Goal: Learn about a topic

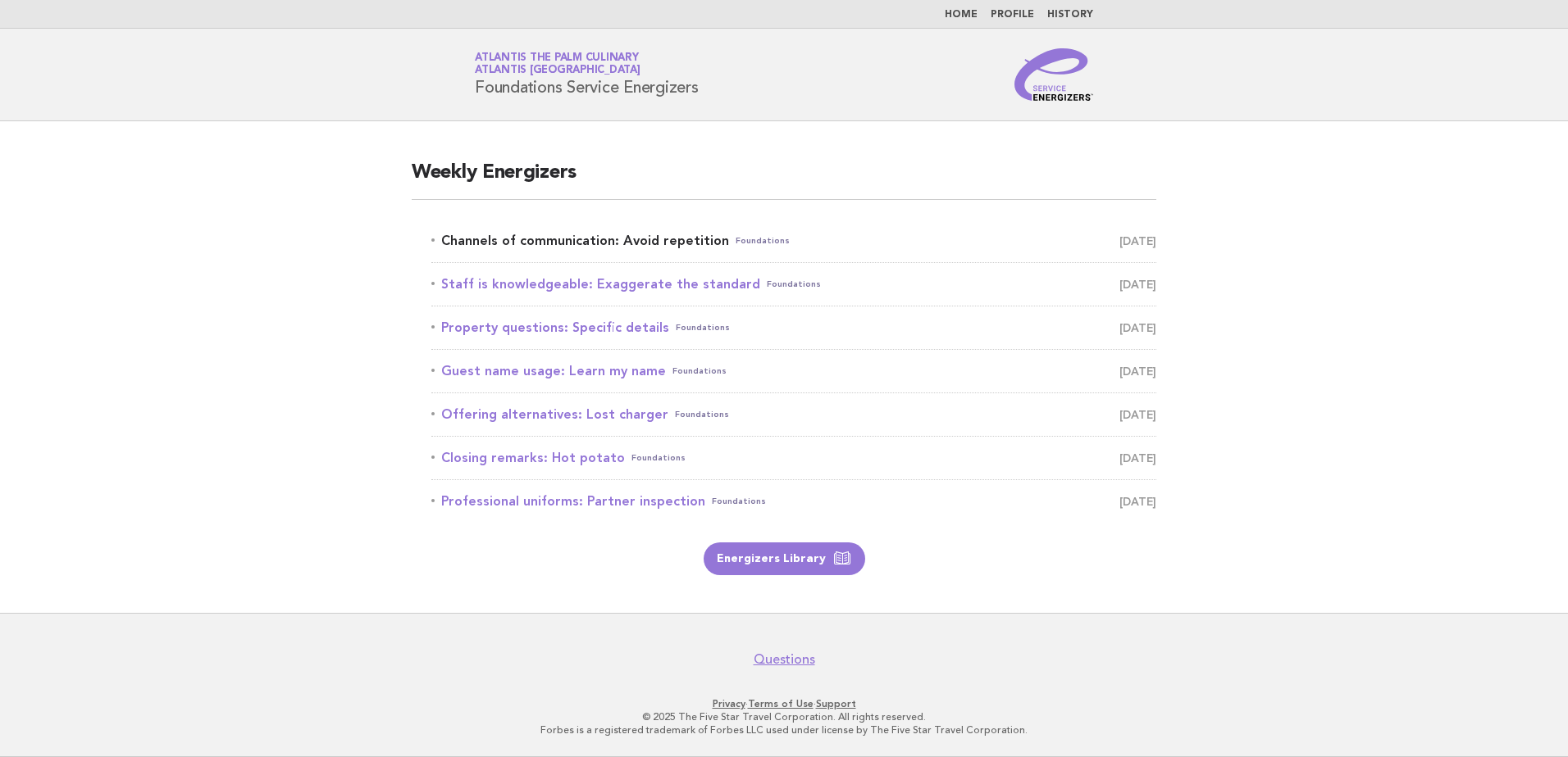
click at [572, 243] on link "Channels of communication: Avoid repetition Foundations September 25" at bounding box center [794, 241] width 725 height 23
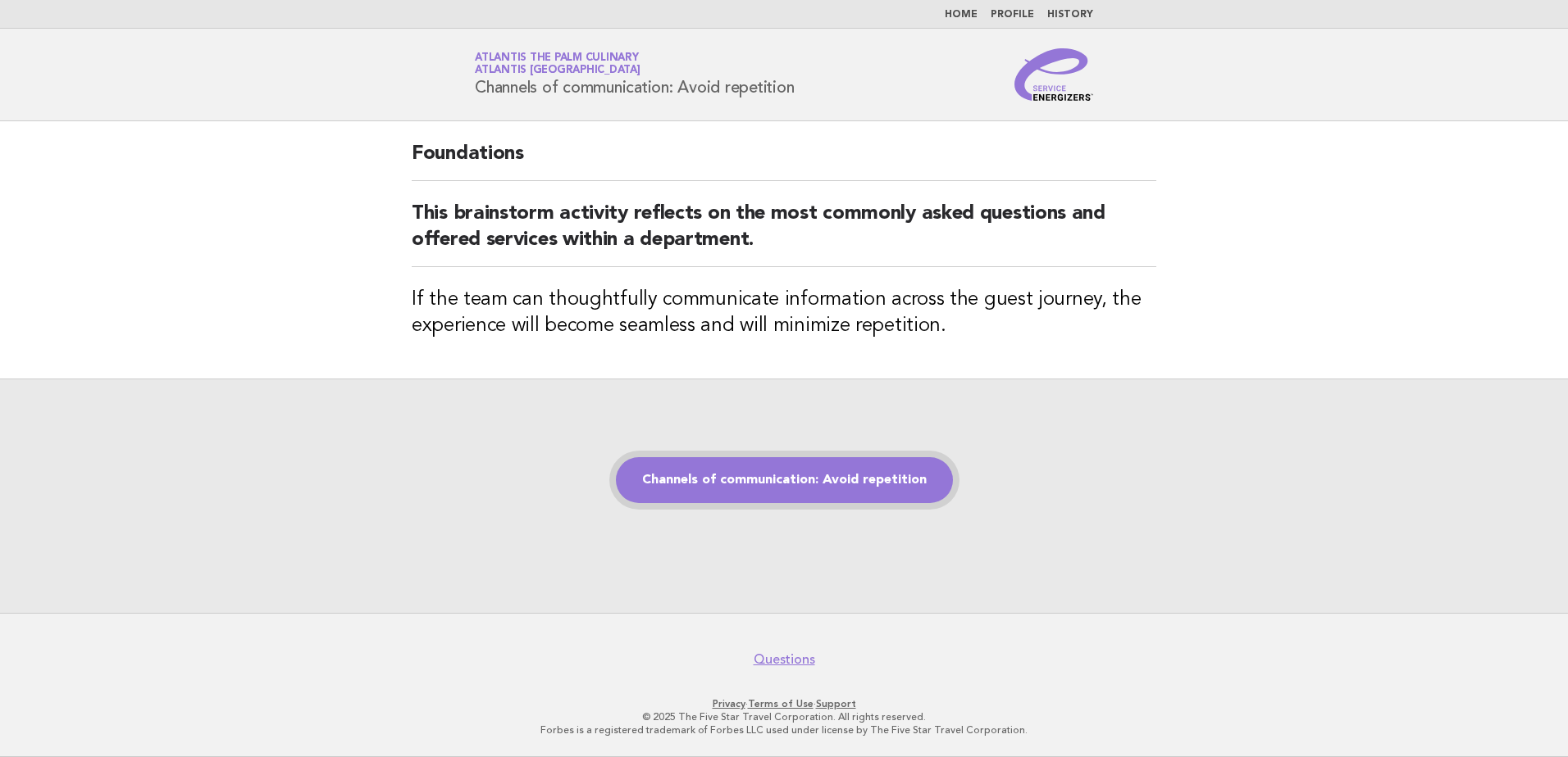
click at [863, 474] on link "Channels of communication: Avoid repetition" at bounding box center [784, 480] width 337 height 46
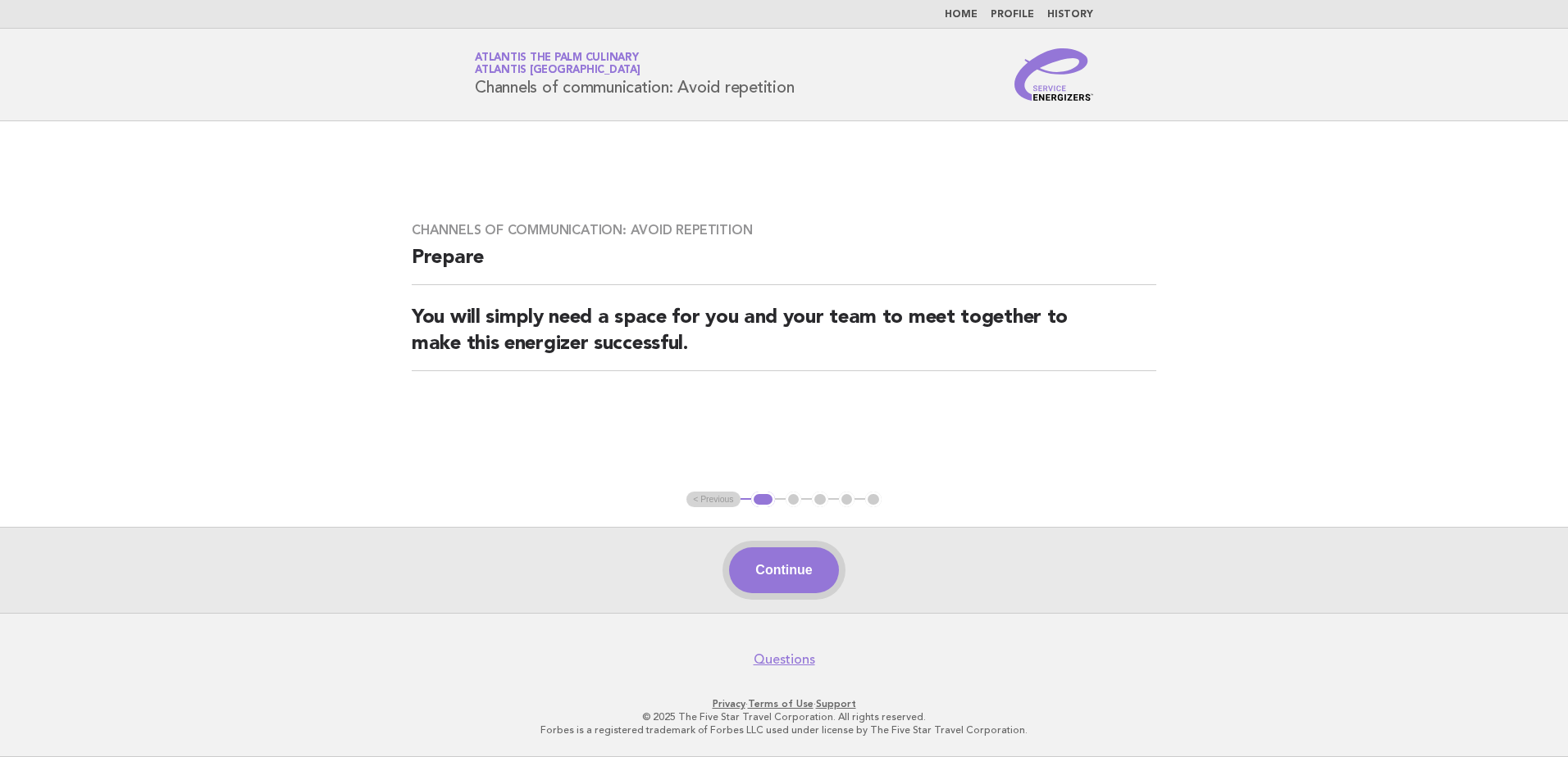
click at [804, 558] on button "Continue" at bounding box center [783, 570] width 109 height 46
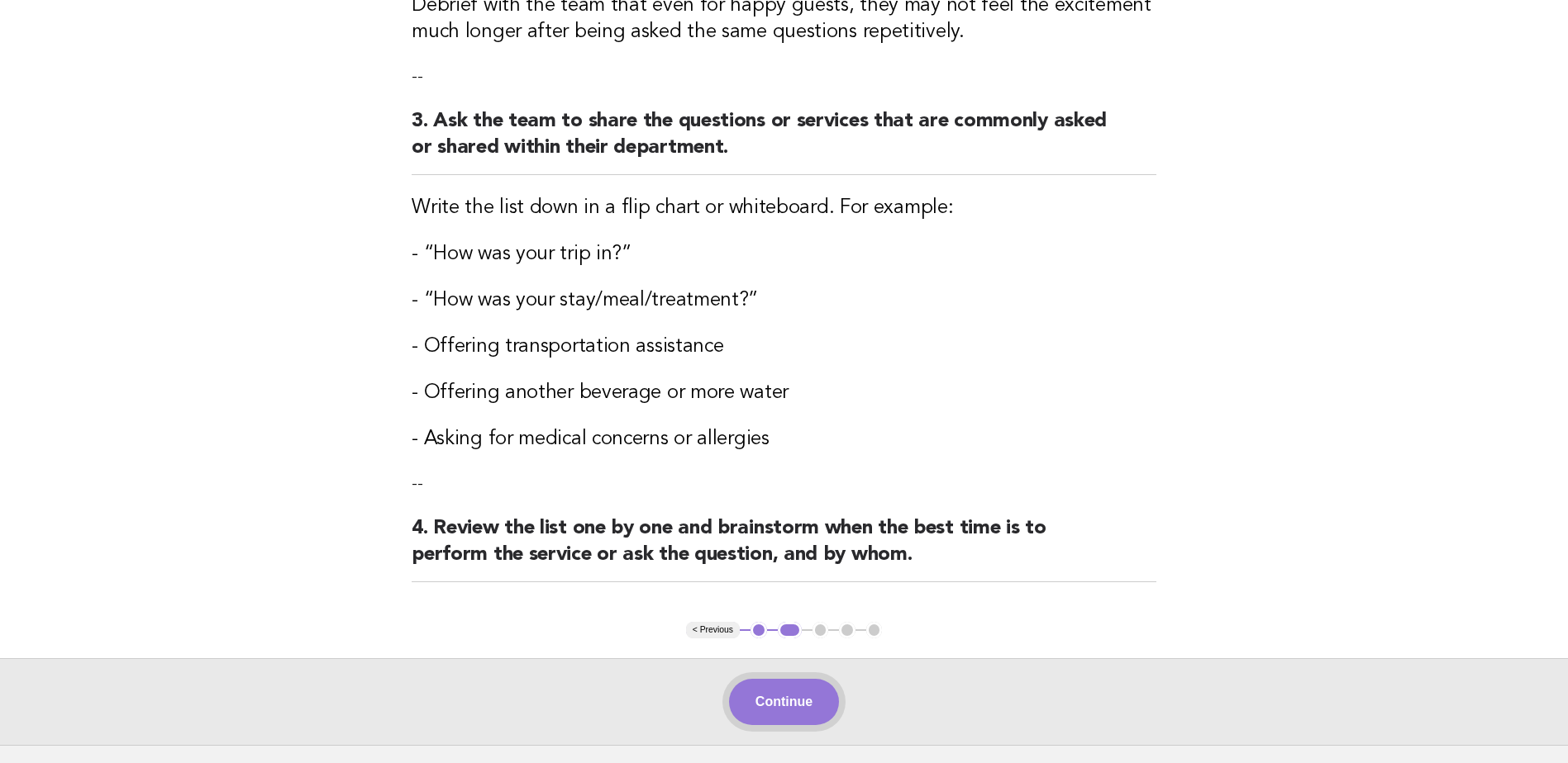
click at [757, 688] on button "Continue" at bounding box center [784, 702] width 110 height 46
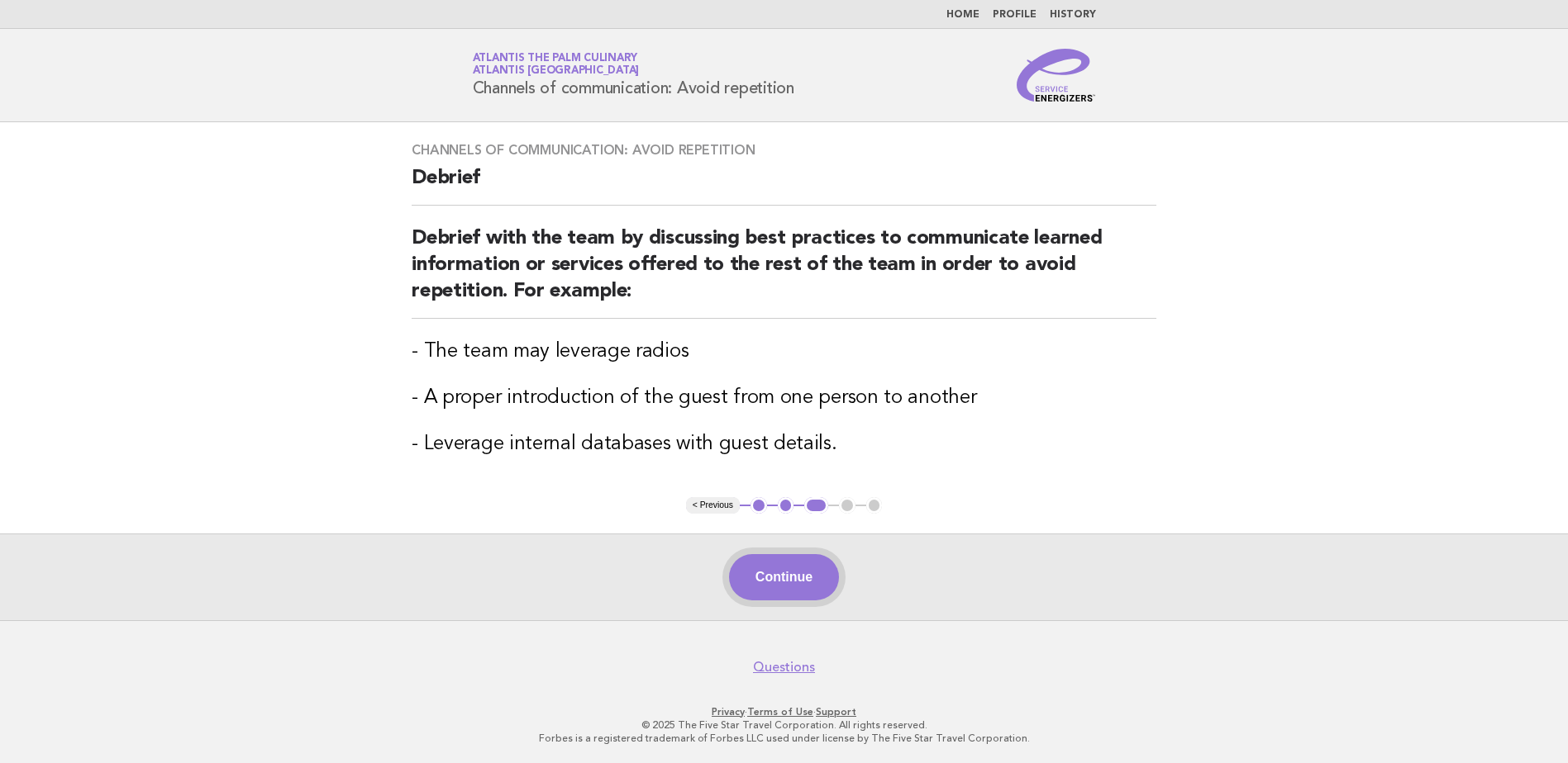
click at [830, 586] on button "Continue" at bounding box center [784, 577] width 110 height 46
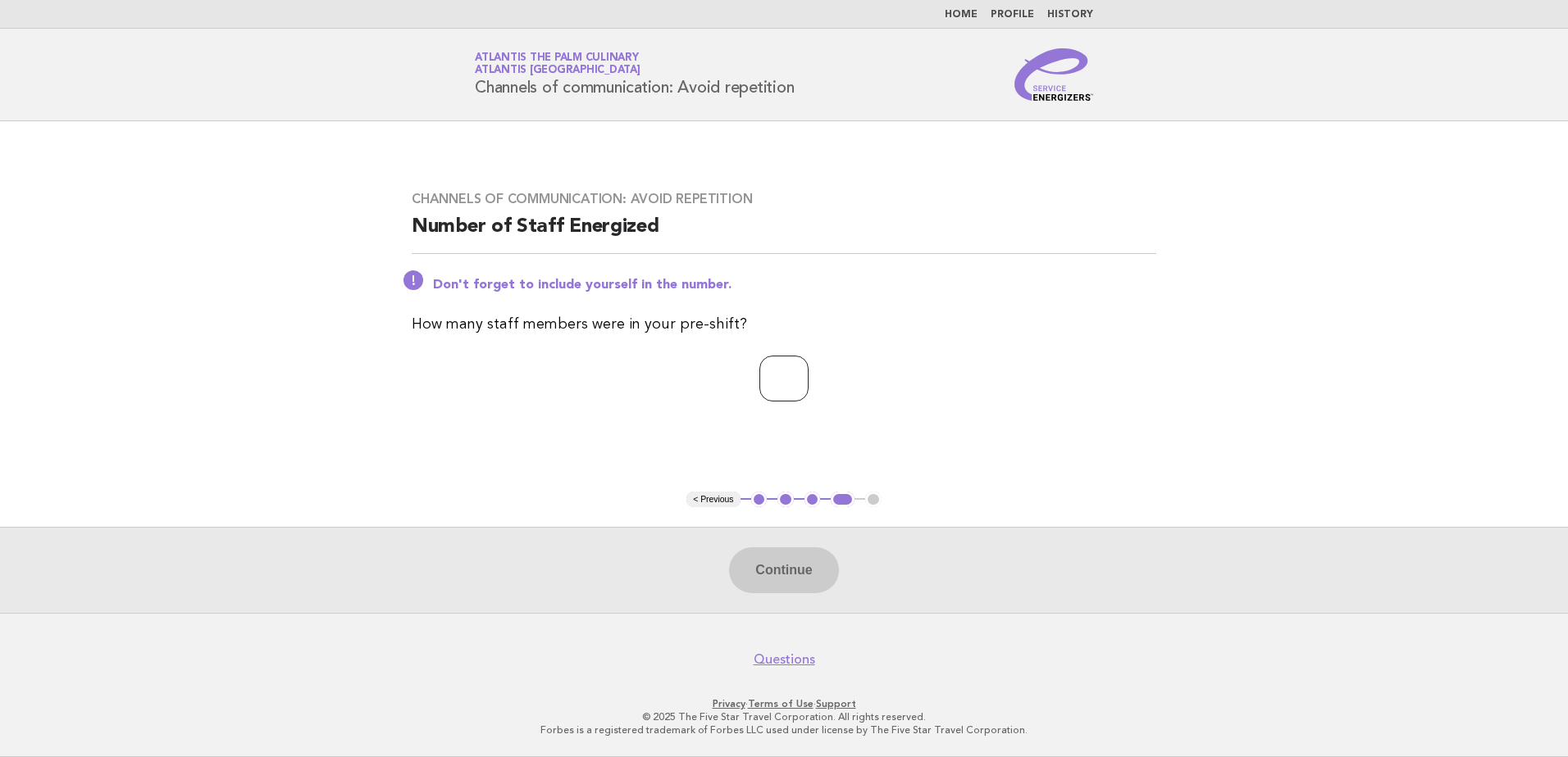
click at [759, 388] on input "number" at bounding box center [784, 378] width 50 height 46
type input "**"
click at [801, 560] on button "Continue" at bounding box center [783, 570] width 109 height 46
